Goal: Check status: Check status

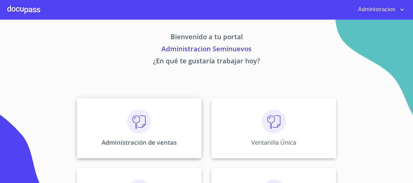
click at [190, 130] on div "Administración de ventas" at bounding box center [139, 128] width 125 height 60
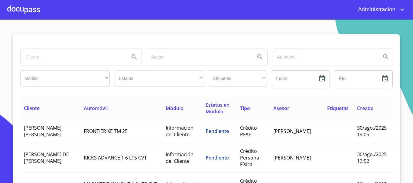
click at [53, 55] on input "search" at bounding box center [73, 57] width 104 height 16
type input "veronica gomez martinez"
click at [134, 56] on icon "Search" at bounding box center [133, 56] width 7 height 7
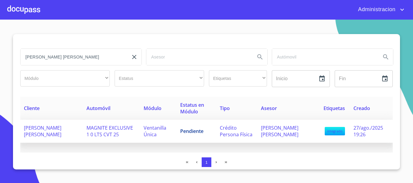
click at [53, 127] on span "VERONICA GOMEZ MARTINEZ" at bounding box center [42, 131] width 37 height 13
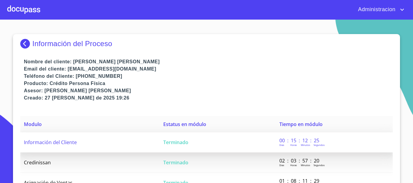
click at [89, 142] on td "Información del Cliente" at bounding box center [89, 143] width 139 height 20
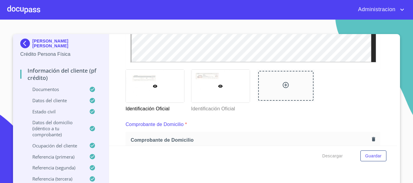
click at [202, 86] on div at bounding box center [220, 86] width 58 height 33
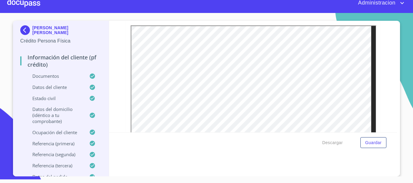
scroll to position [1673, 0]
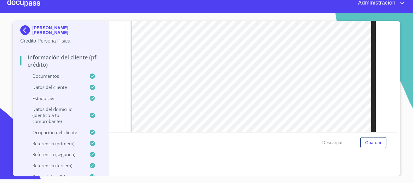
click at [24, 29] on img at bounding box center [26, 30] width 12 height 10
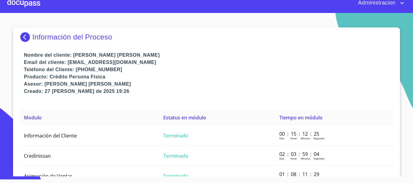
click at [21, 34] on img at bounding box center [26, 37] width 12 height 10
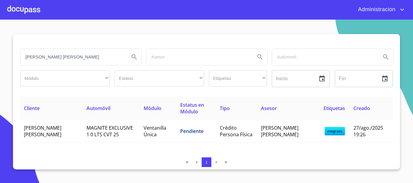
click at [88, 55] on input "veronica gomez martinez" at bounding box center [73, 57] width 104 height 16
type input "v"
paste input "CLAUDIA ILEANA SERRANO ANAYA"
type input "CLAUDIA ILEANA SERRANO ANAYA"
click at [135, 56] on icon "Search" at bounding box center [133, 56] width 7 height 7
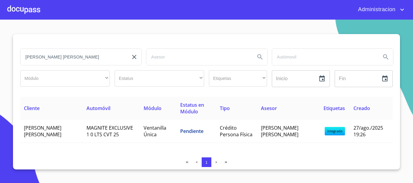
click at [105, 60] on input "CLAUDIA ILEANA SERRANO ANAYA" at bounding box center [73, 57] width 104 height 16
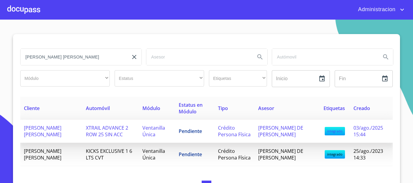
click at [46, 127] on span "CLAUDIA ILEANA SERRANO ANAYA" at bounding box center [42, 131] width 37 height 13
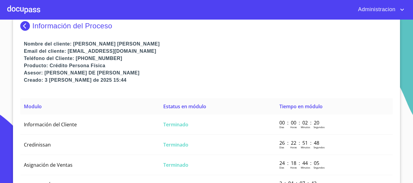
scroll to position [27, 0]
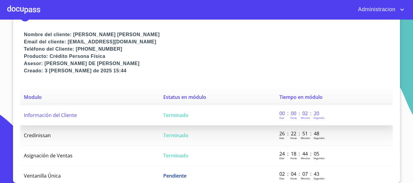
click at [37, 119] on td "Información del Cliente" at bounding box center [89, 115] width 139 height 20
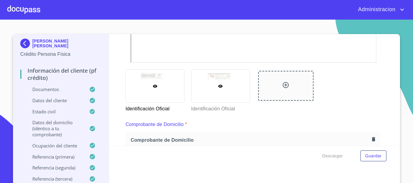
click at [224, 96] on div at bounding box center [220, 86] width 58 height 33
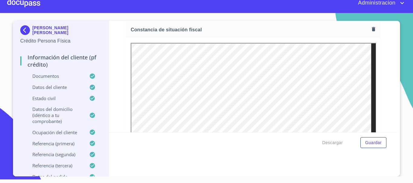
scroll to position [1220, 0]
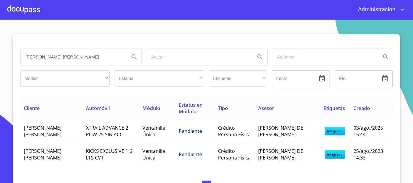
click at [59, 56] on input "CLAUDIA ILEANA SERRANO ANAYA" at bounding box center [73, 57] width 104 height 16
type input "j"
type input "JOSE ALBERTO RAMIREZ RAMIREZ"
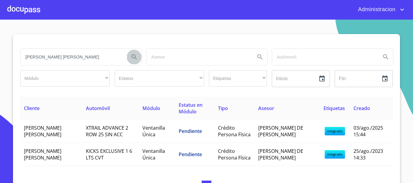
click at [130, 58] on icon "Search" at bounding box center [133, 56] width 7 height 7
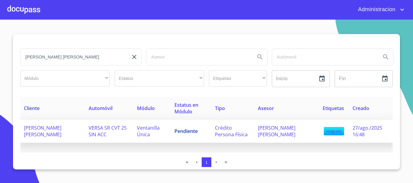
click at [50, 129] on span "JOSE ALBERTO RAMIREZ RAMIREZ" at bounding box center [42, 131] width 37 height 13
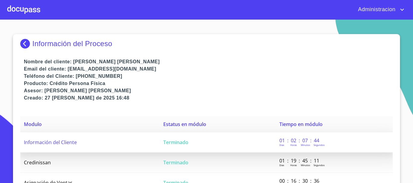
click at [49, 143] on span "Información del Cliente" at bounding box center [50, 142] width 53 height 7
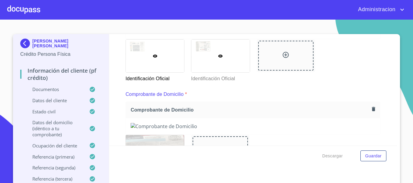
click at [228, 60] on div at bounding box center [220, 56] width 58 height 33
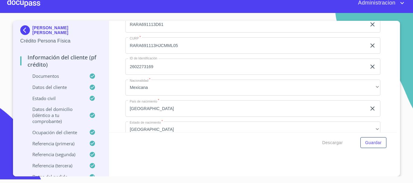
scroll to position [1854, 0]
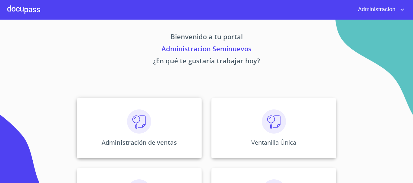
click at [116, 129] on div "Administración de ventas" at bounding box center [139, 128] width 125 height 60
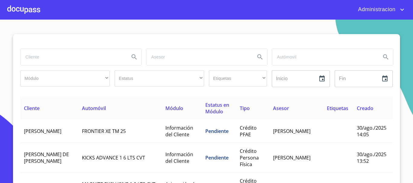
click at [39, 64] on input "search" at bounding box center [73, 57] width 104 height 16
click at [37, 61] on input "[PERSON_NAME]" at bounding box center [73, 57] width 104 height 16
type input "[PERSON_NAME]"
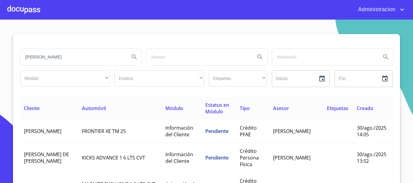
click at [133, 55] on icon "Search" at bounding box center [133, 56] width 7 height 7
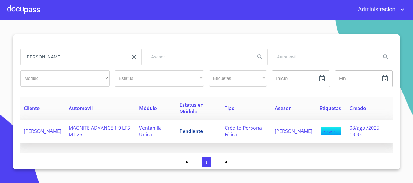
click at [57, 128] on span "[PERSON_NAME]" at bounding box center [42, 131] width 37 height 7
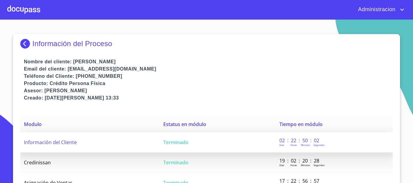
click at [49, 140] on span "Información del Cliente" at bounding box center [50, 142] width 53 height 7
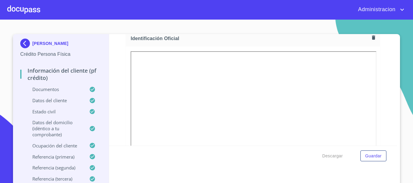
scroll to position [272, 0]
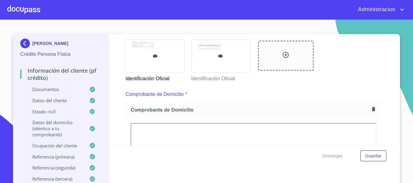
click at [198, 53] on div at bounding box center [220, 56] width 58 height 33
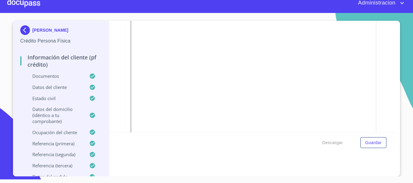
scroll to position [616, 0]
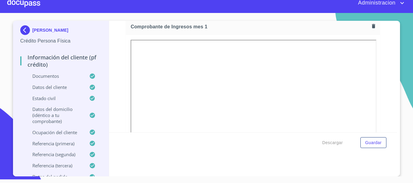
click at [374, 81] on div "Información del cliente (PF crédito) Documentos Documento de identificación.   …" at bounding box center [253, 77] width 288 height 112
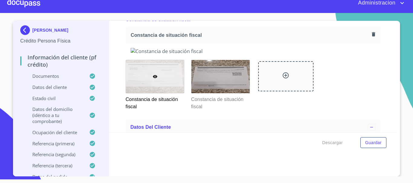
scroll to position [1642, 0]
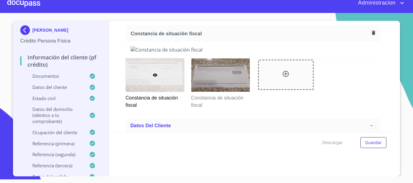
click at [222, 53] on img at bounding box center [252, 50] width 244 height 7
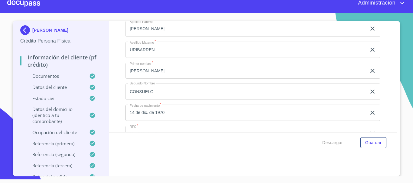
scroll to position [1763, 0]
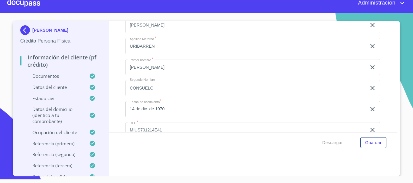
click at [365, 140] on span "Guardar" at bounding box center [373, 143] width 16 height 8
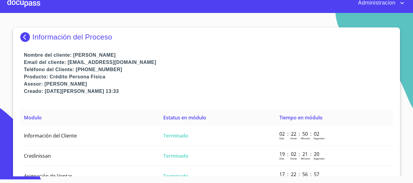
click at [26, 36] on img at bounding box center [26, 37] width 12 height 10
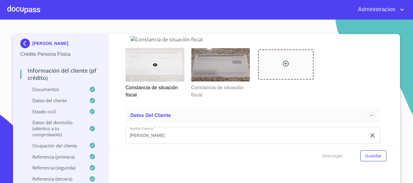
scroll to position [1661, 0]
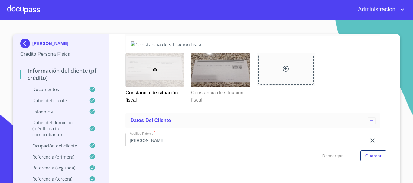
click at [196, 48] on img at bounding box center [252, 44] width 244 height 7
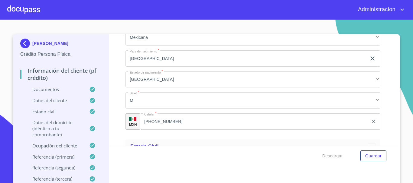
scroll to position [1933, 0]
